Goal: Task Accomplishment & Management: Manage account settings

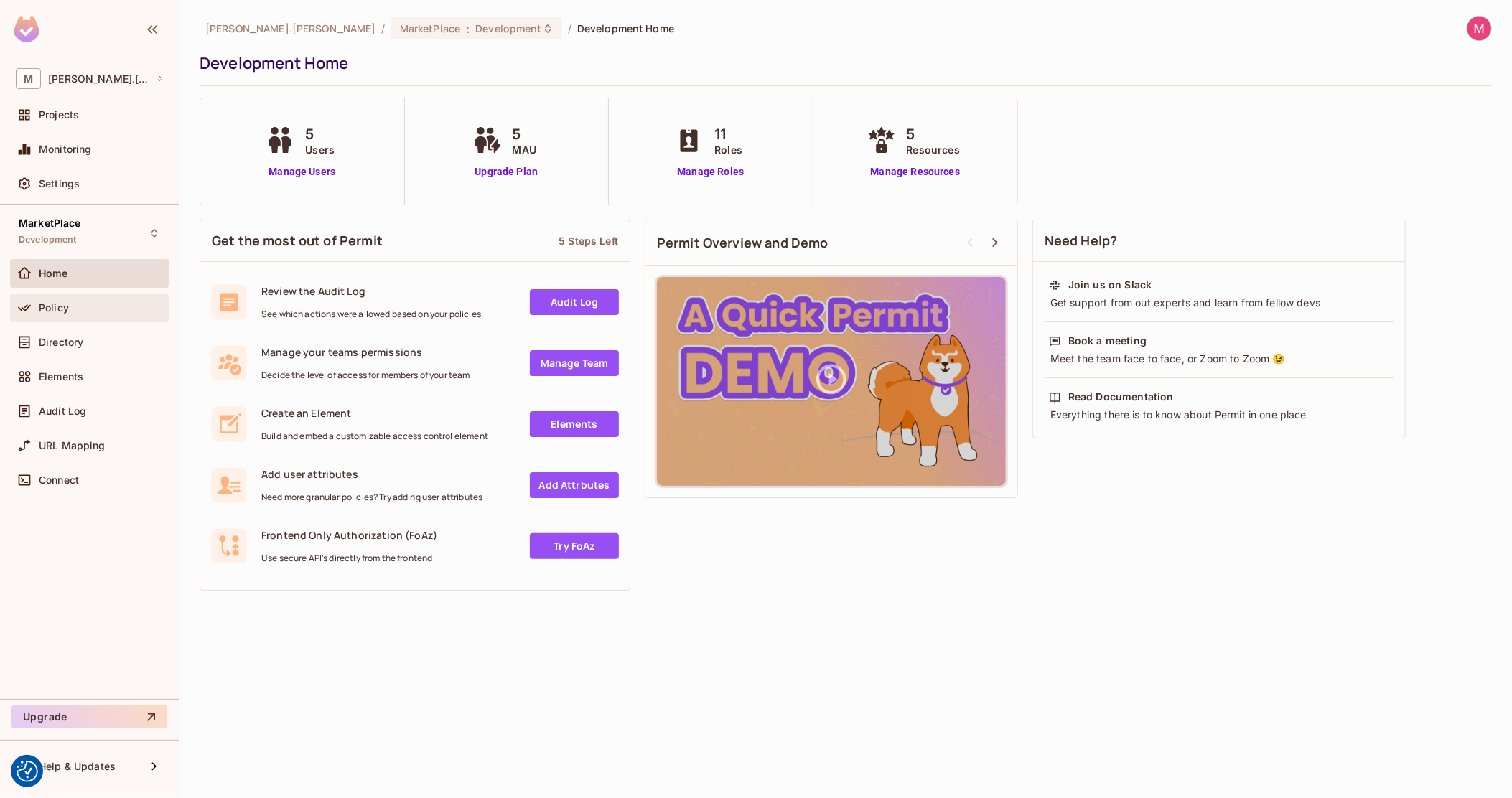
click at [64, 316] on div "Policy" at bounding box center [89, 308] width 158 height 28
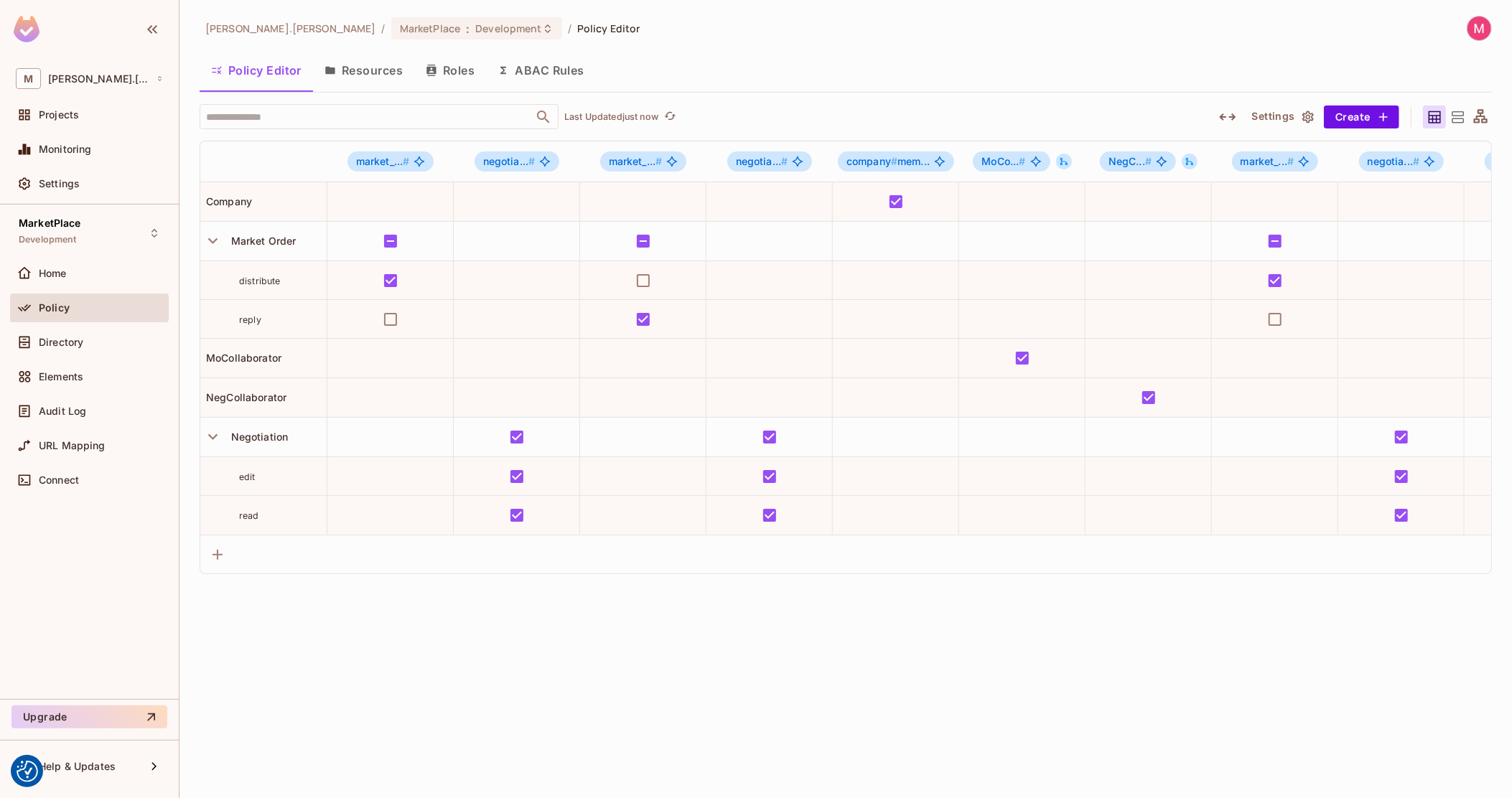
click at [89, 338] on div "Directory" at bounding box center [101, 341] width 124 height 12
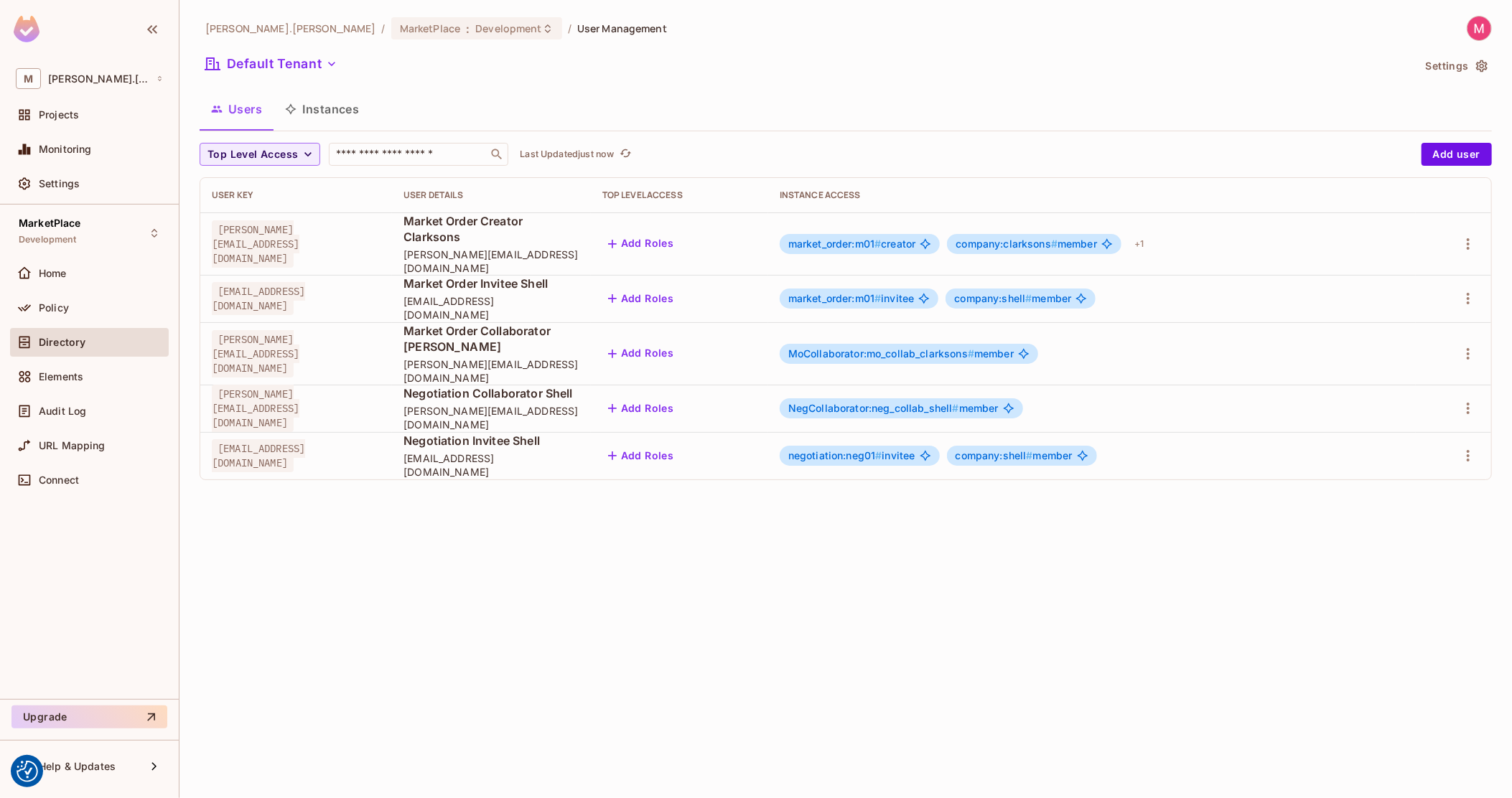
click at [356, 98] on button "Instances" at bounding box center [321, 109] width 96 height 36
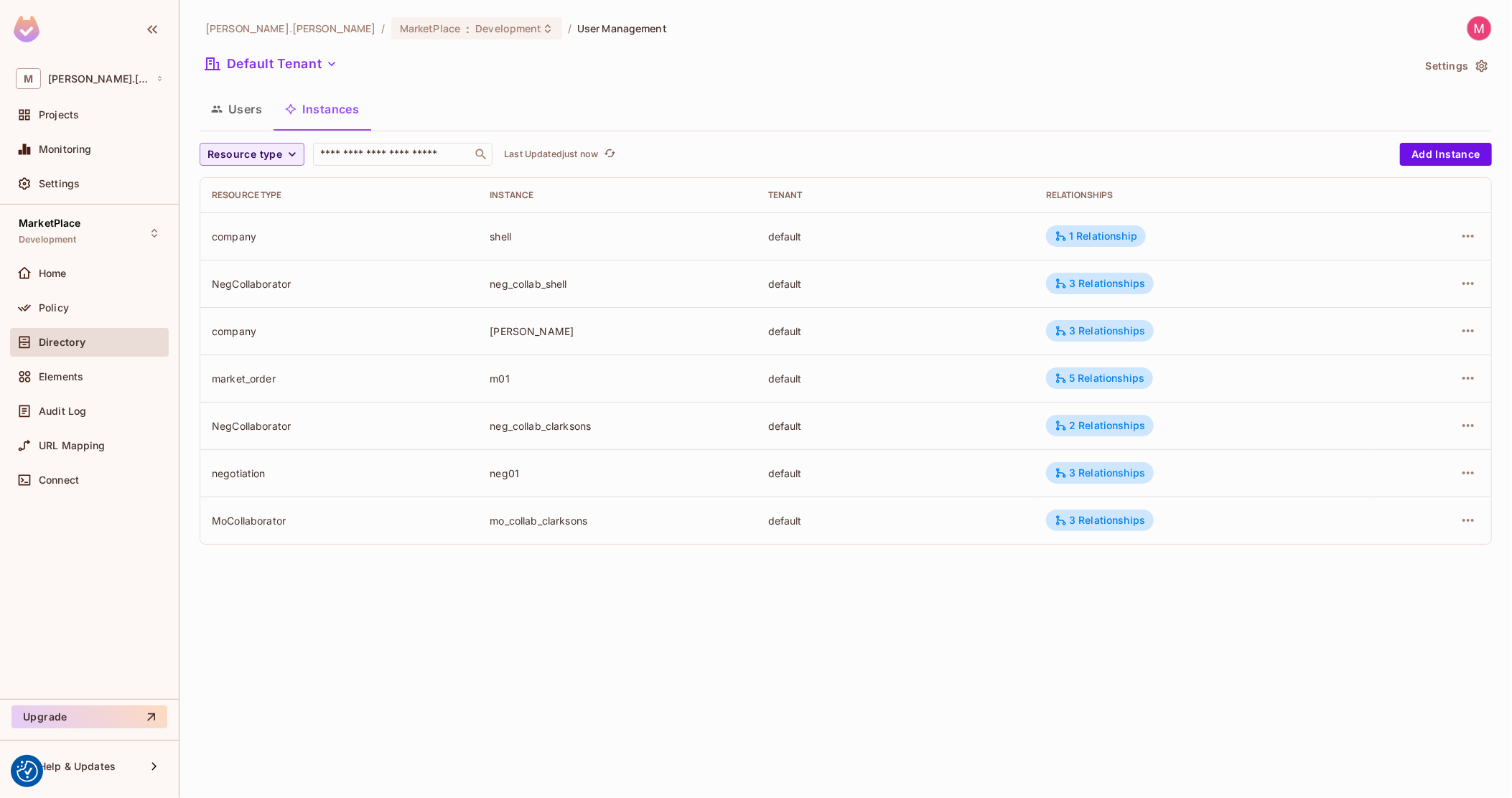
click at [714, 96] on div "Users Instances" at bounding box center [845, 109] width 1292 height 36
click at [507, 591] on div "michal.wojcik / MarketPlace : Development / User Management Default Tenant Sett…" at bounding box center [845, 399] width 1332 height 798
click at [613, 721] on div "michal.wojcik / MarketPlace : Development / User Management Default Tenant Sett…" at bounding box center [845, 399] width 1332 height 798
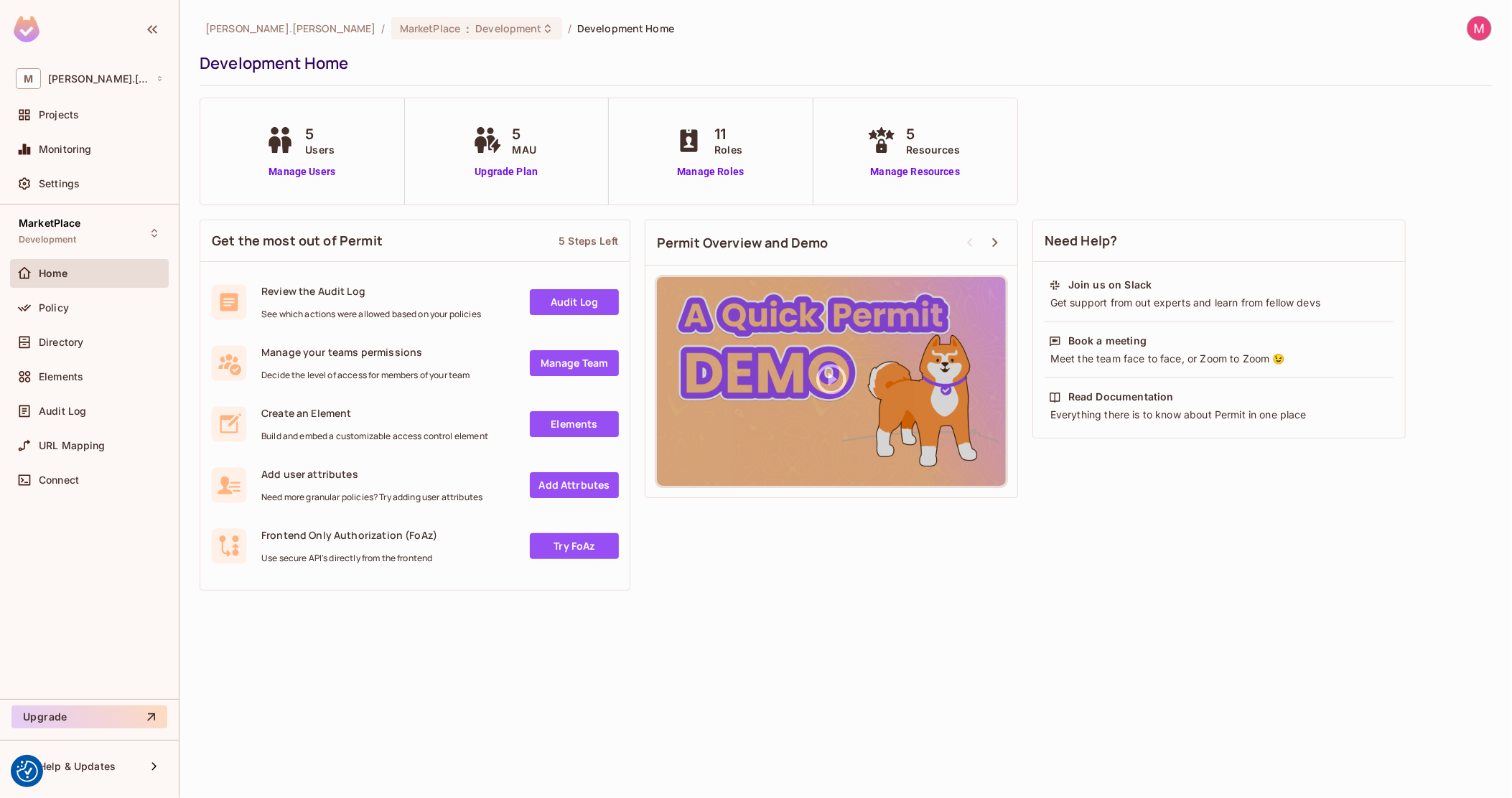
click at [907, 128] on span "5" at bounding box center [933, 134] width 53 height 21
drag, startPoint x: 907, startPoint y: 128, endPoint x: 945, endPoint y: 148, distance: 42.9
click at [945, 148] on div "5 Resources" at bounding box center [933, 140] width 53 height 34
click at [945, 148] on span "Resources" at bounding box center [933, 150] width 53 height 15
drag, startPoint x: 945, startPoint y: 148, endPoint x: 918, endPoint y: 133, distance: 30.9
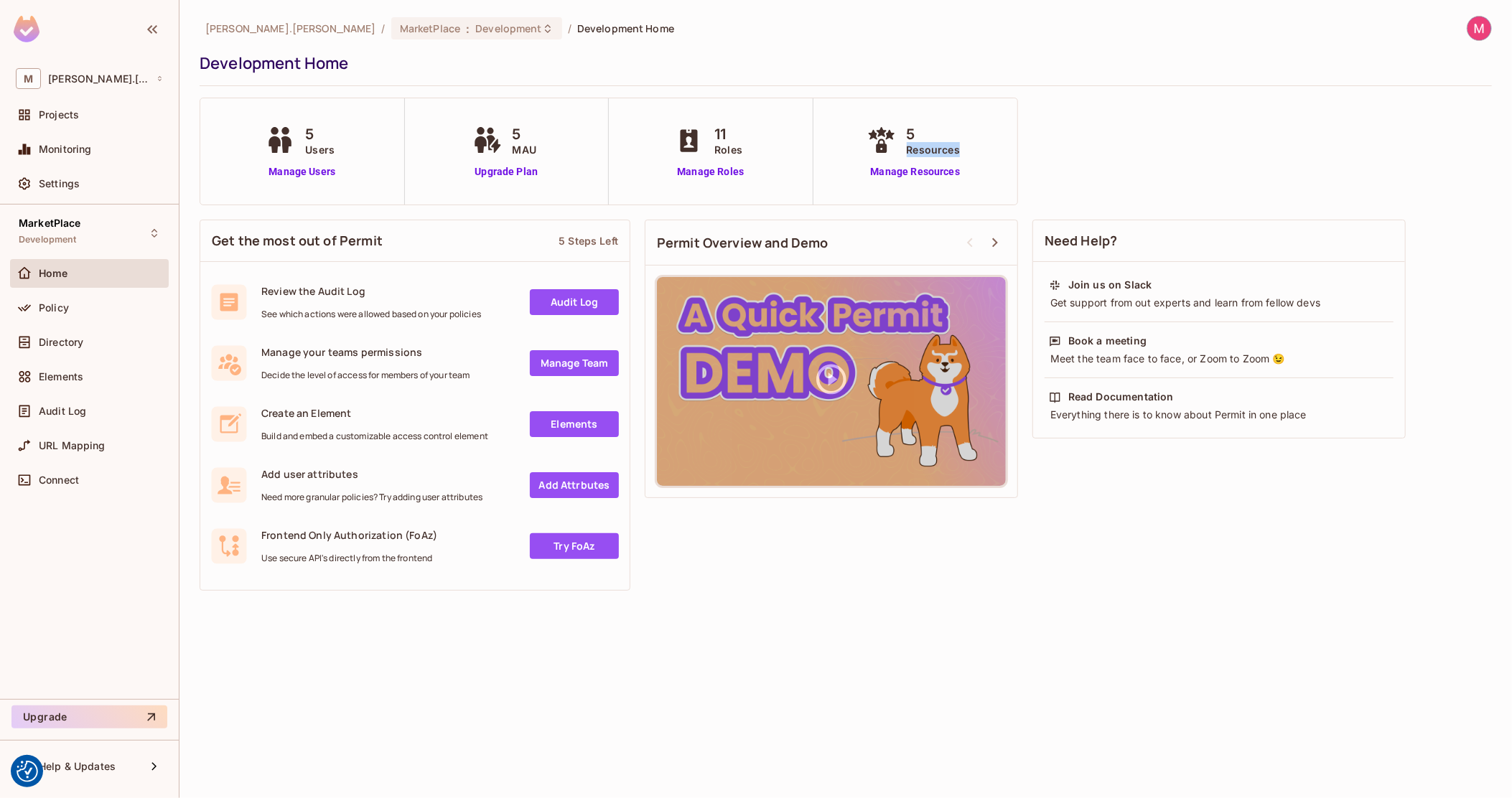
click at [918, 133] on div "5 Resources" at bounding box center [933, 140] width 53 height 34
click at [909, 131] on span "5" at bounding box center [933, 134] width 53 height 21
click at [104, 302] on div "Policy" at bounding box center [101, 307] width 124 height 12
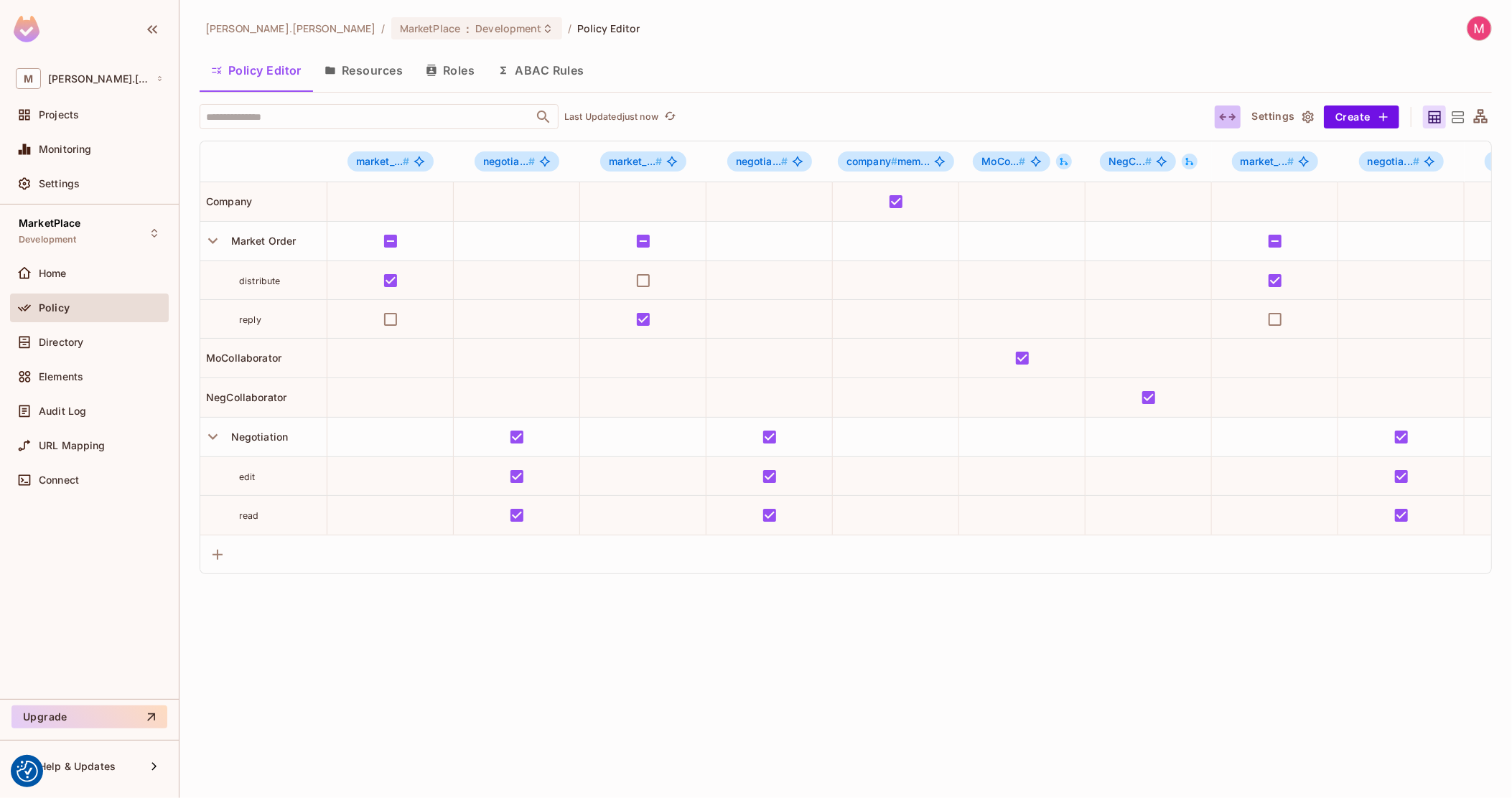
click at [1235, 119] on icon "button" at bounding box center [1227, 116] width 17 height 17
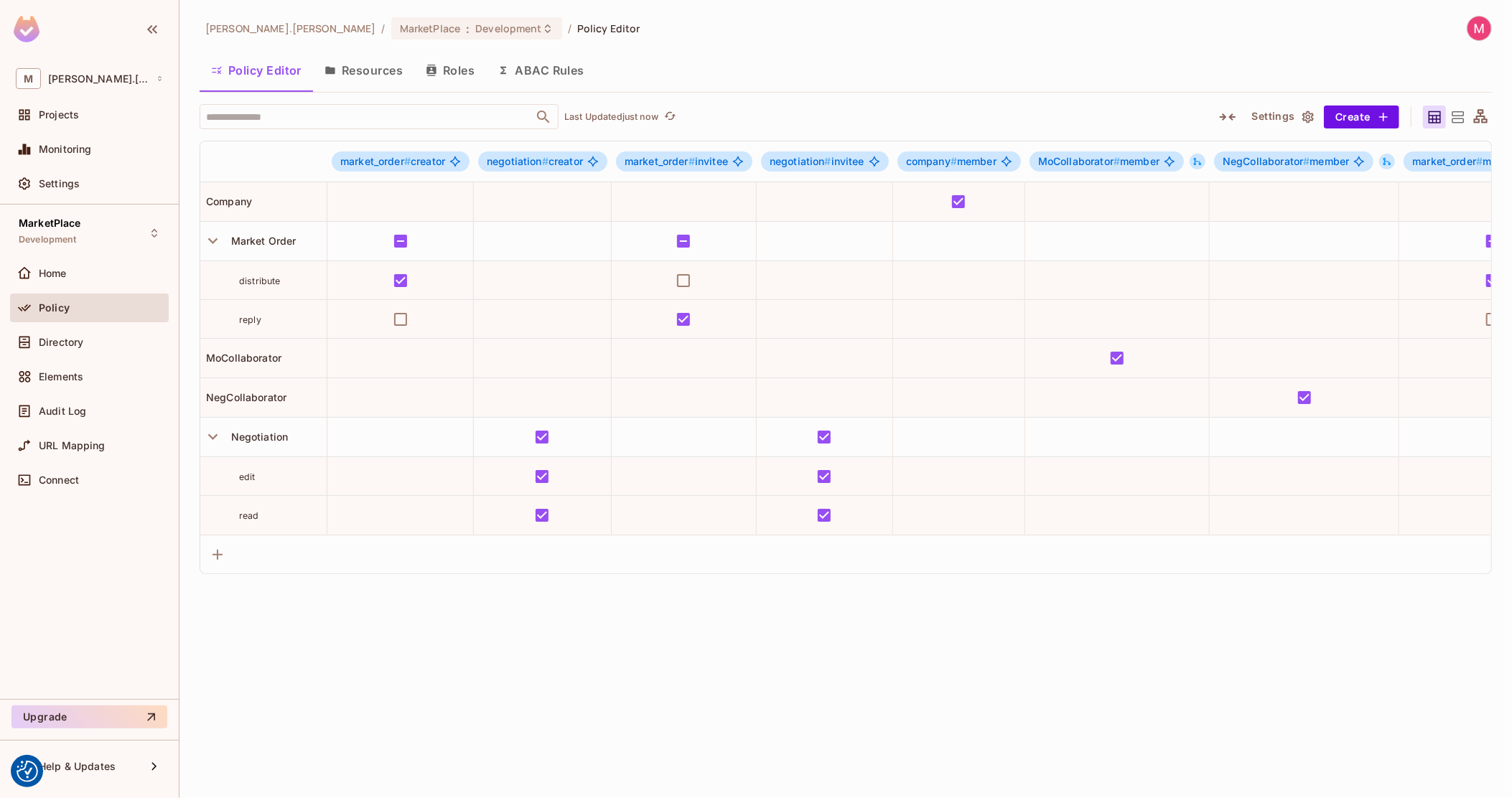
click at [192, 108] on div "michal.wojcik / MarketPlace : Development / Policy Editor Policy Editor Resourc…" at bounding box center [845, 399] width 1332 height 798
click at [386, 165] on span "market_order #" at bounding box center [374, 161] width 70 height 12
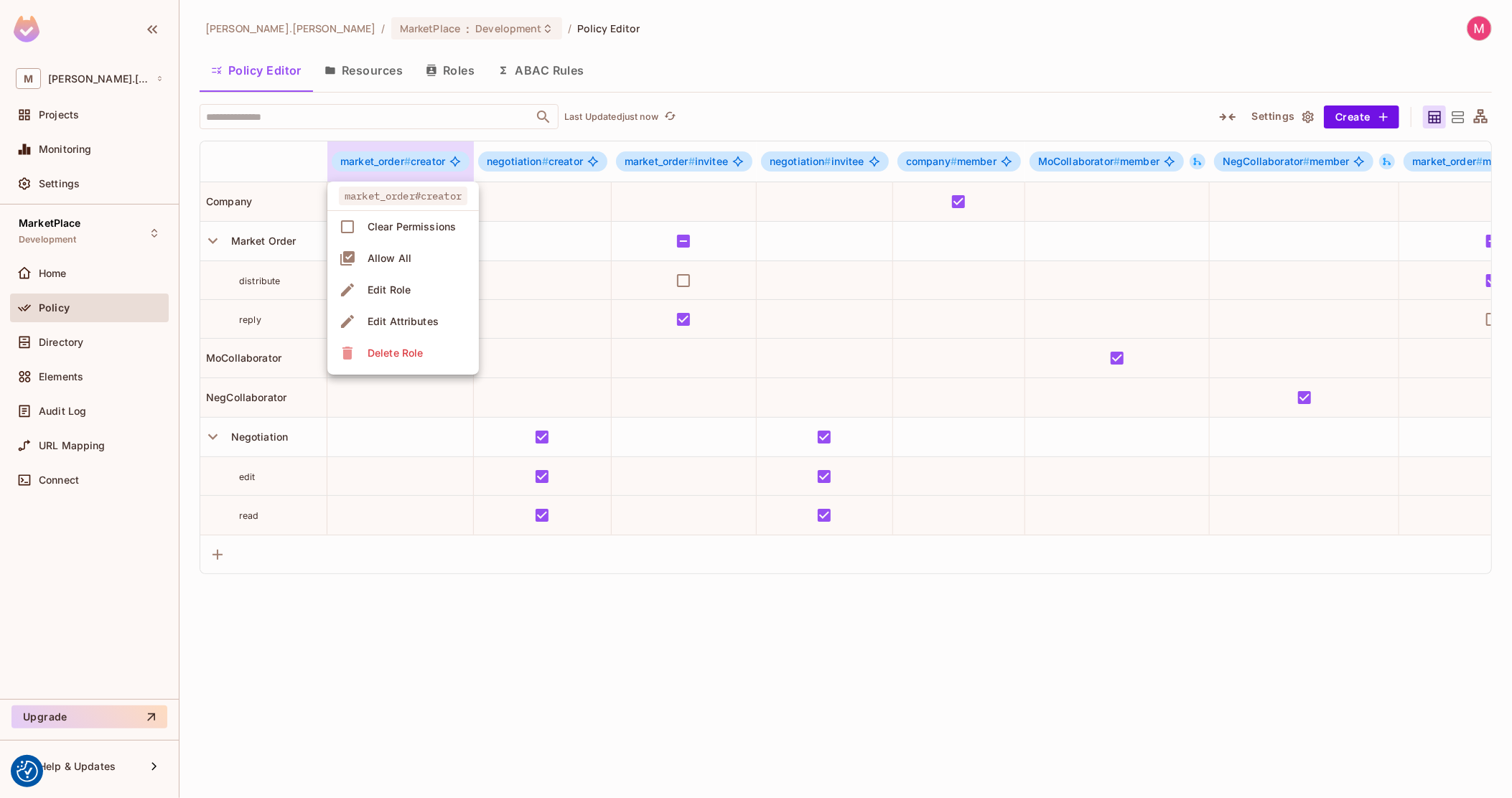
click at [397, 291] on div "Edit Role" at bounding box center [389, 290] width 43 height 14
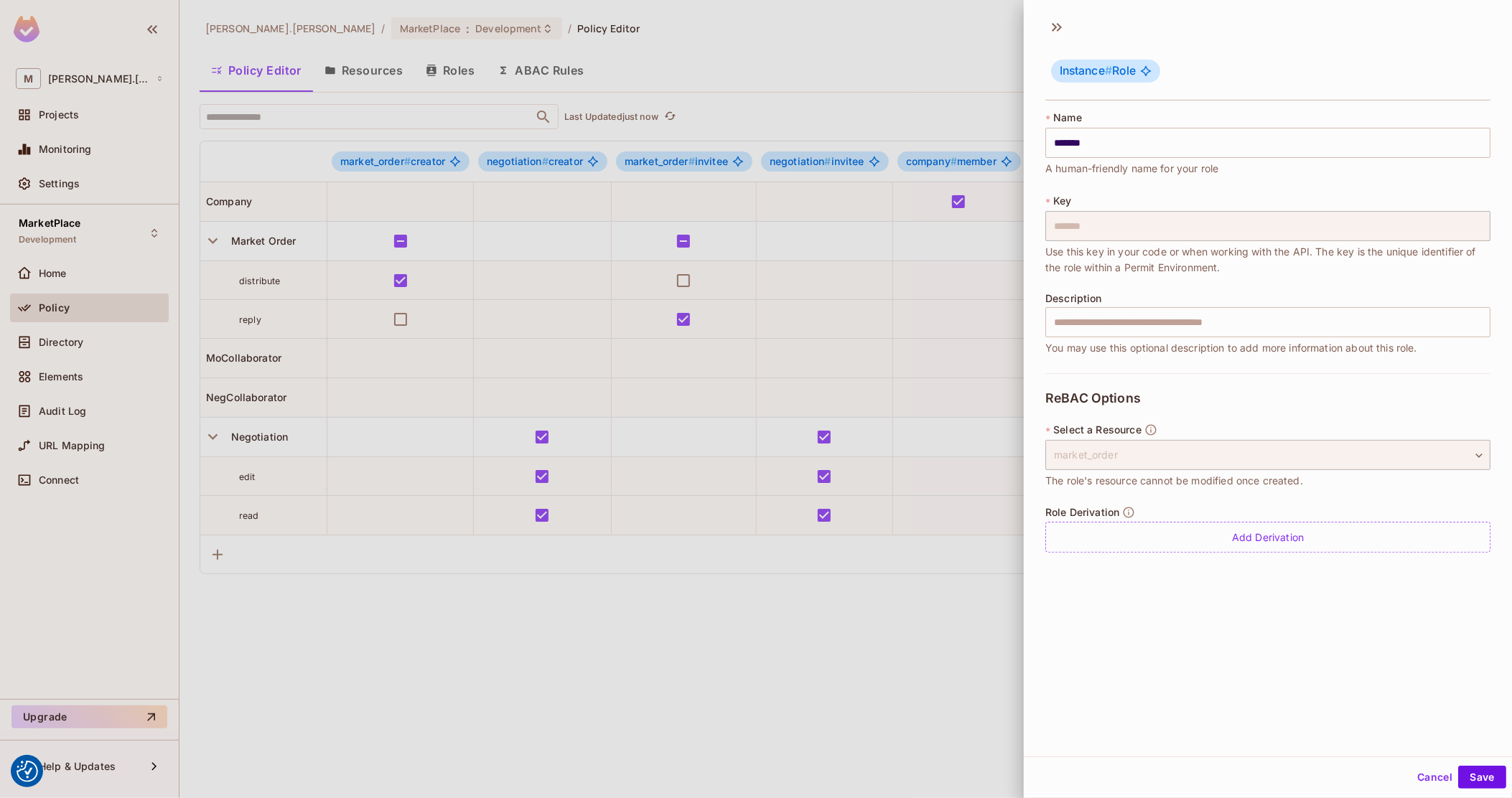
click at [802, 473] on div at bounding box center [756, 399] width 1512 height 798
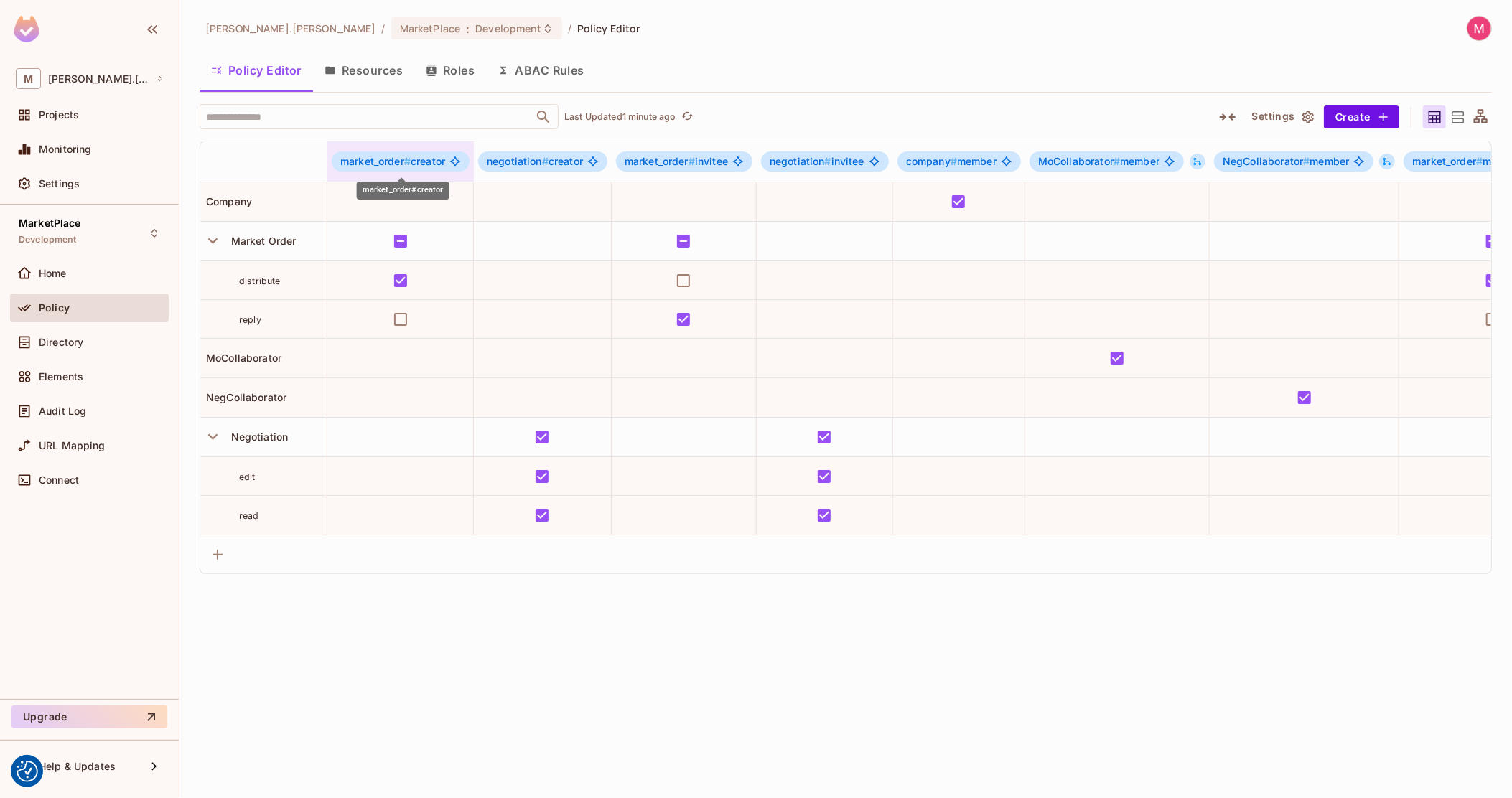
click at [396, 161] on span "market_order #" at bounding box center [374, 161] width 70 height 12
click at [394, 283] on div "Edit Role" at bounding box center [389, 290] width 43 height 14
